Goal: Find specific page/section: Find specific page/section

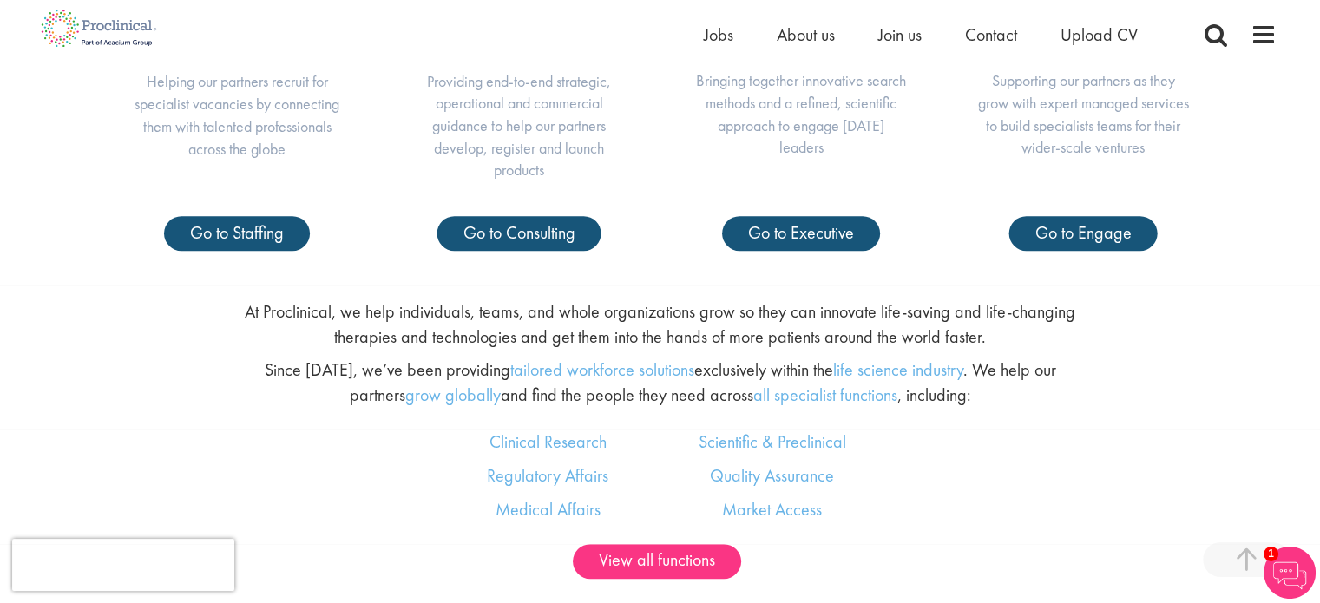
scroll to position [684, 0]
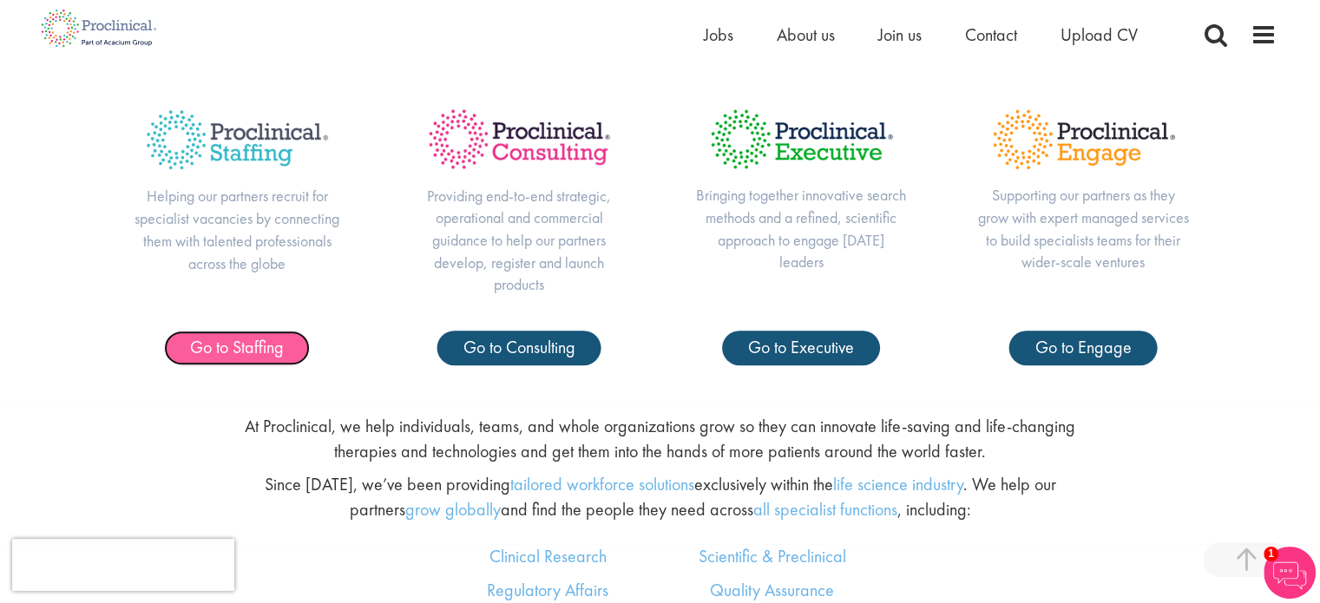
click at [273, 338] on span "Go to Staffing" at bounding box center [237, 347] width 94 height 23
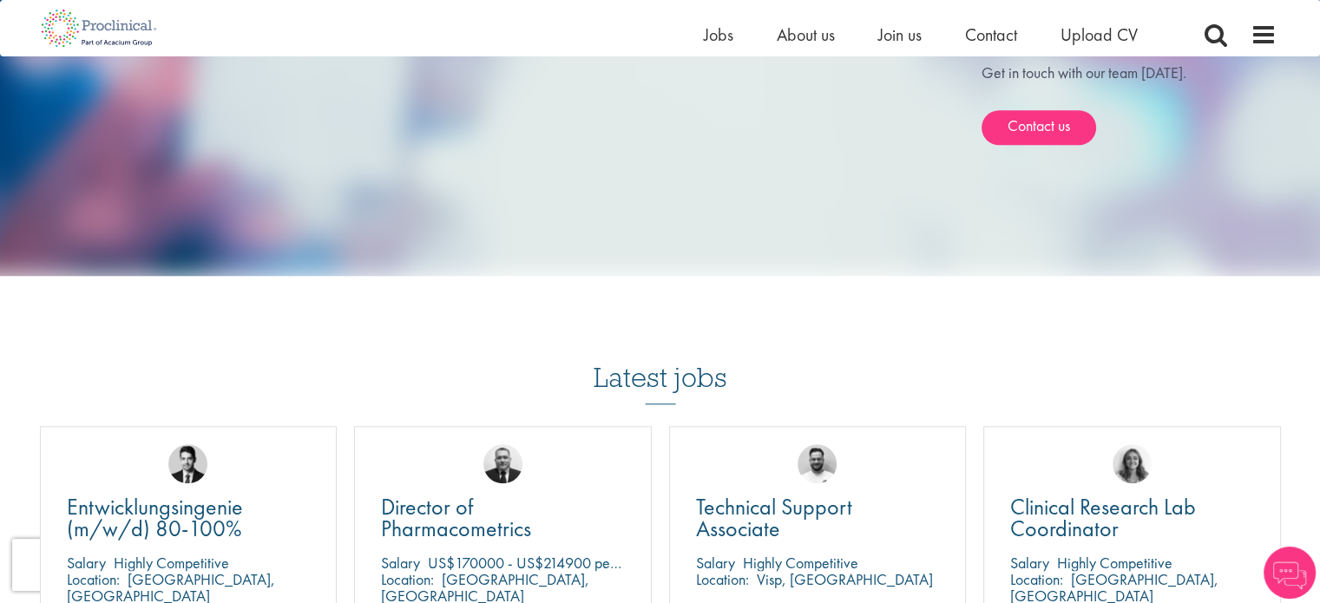
scroll to position [1726, 0]
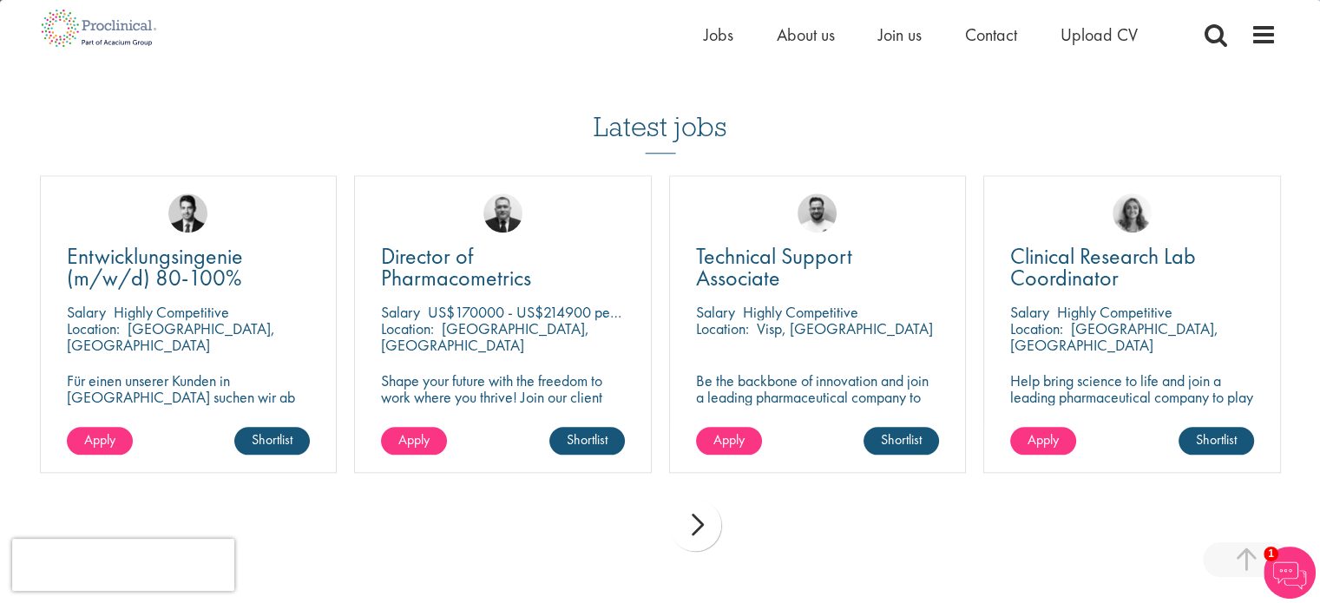
click at [719, 496] on div "prev next" at bounding box center [660, 528] width 1259 height 76
click at [710, 499] on div "next" at bounding box center [695, 525] width 52 height 52
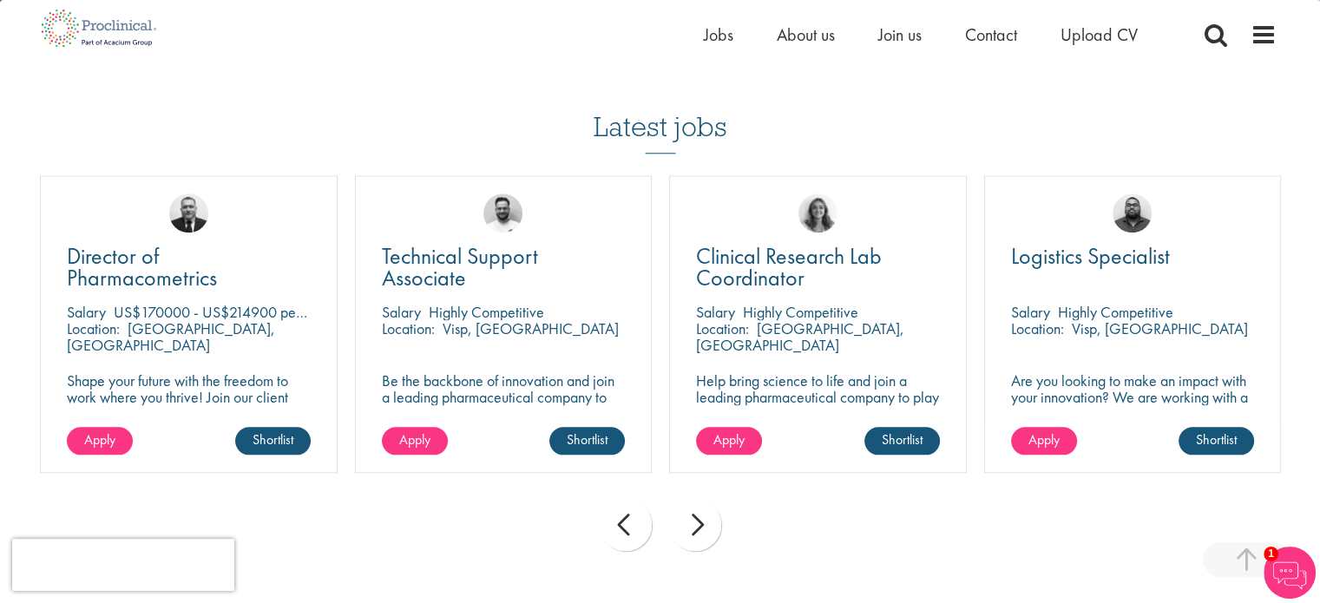
click at [710, 499] on div "next" at bounding box center [695, 525] width 52 height 52
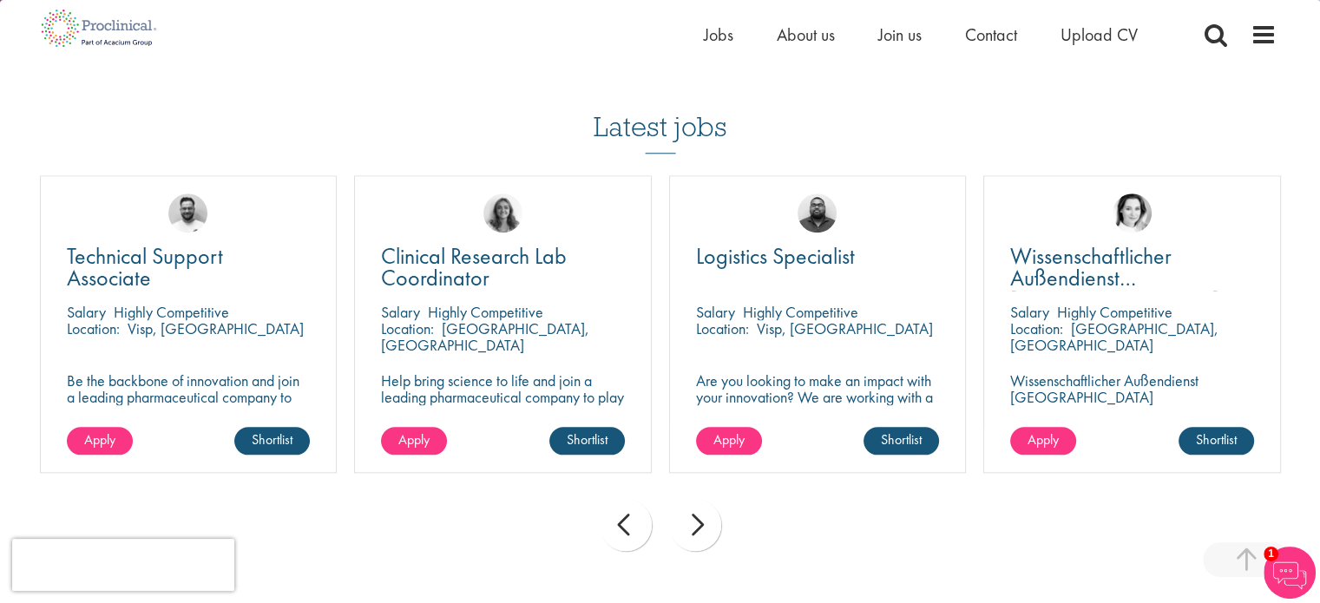
click at [710, 499] on div "next" at bounding box center [695, 525] width 52 height 52
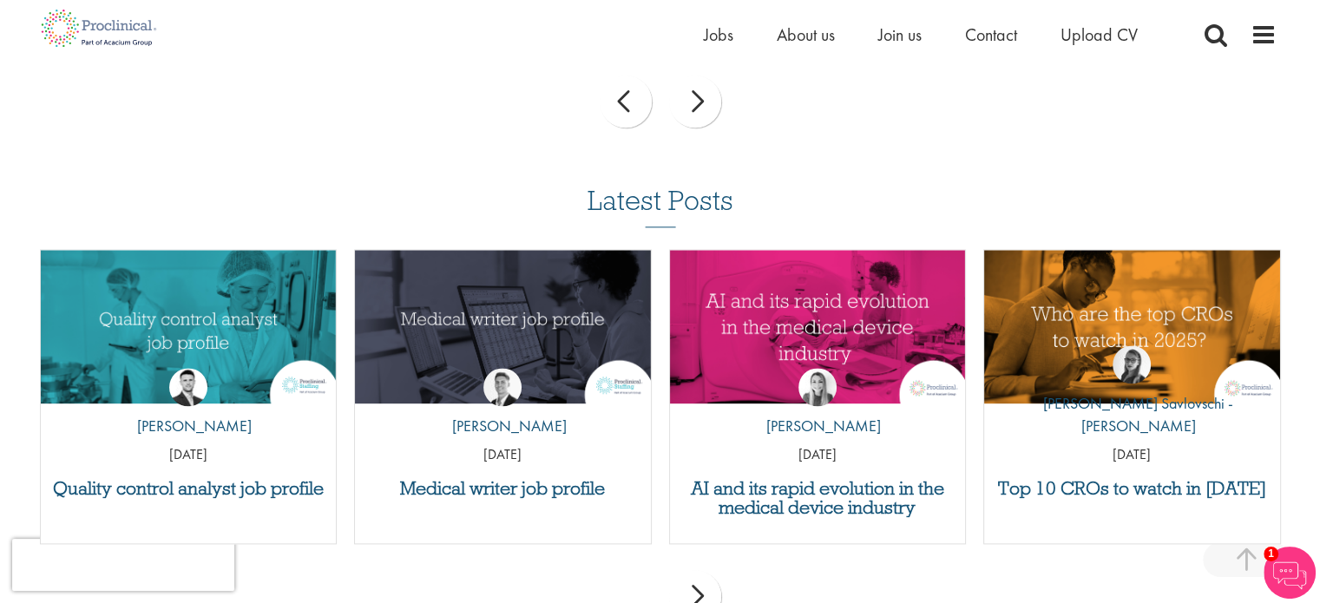
scroll to position [2252, 0]
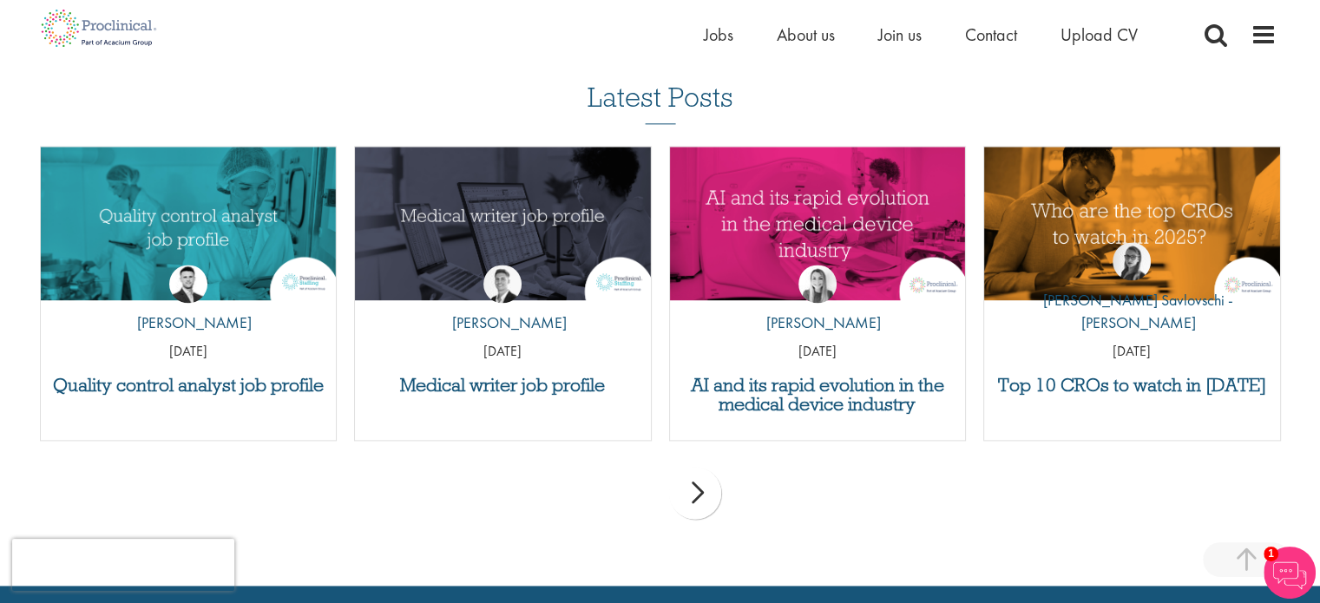
click at [713, 473] on div "next" at bounding box center [695, 493] width 52 height 52
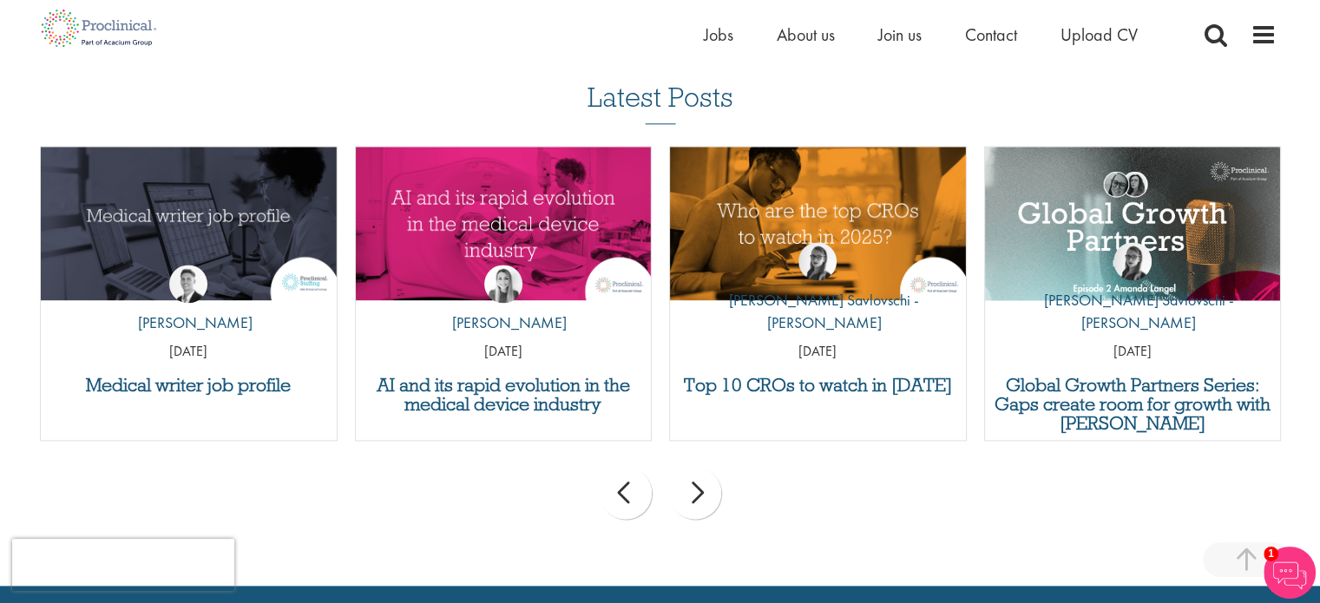
click at [718, 458] on div "prev next" at bounding box center [660, 496] width 1259 height 76
